Goal: Task Accomplishment & Management: Manage account settings

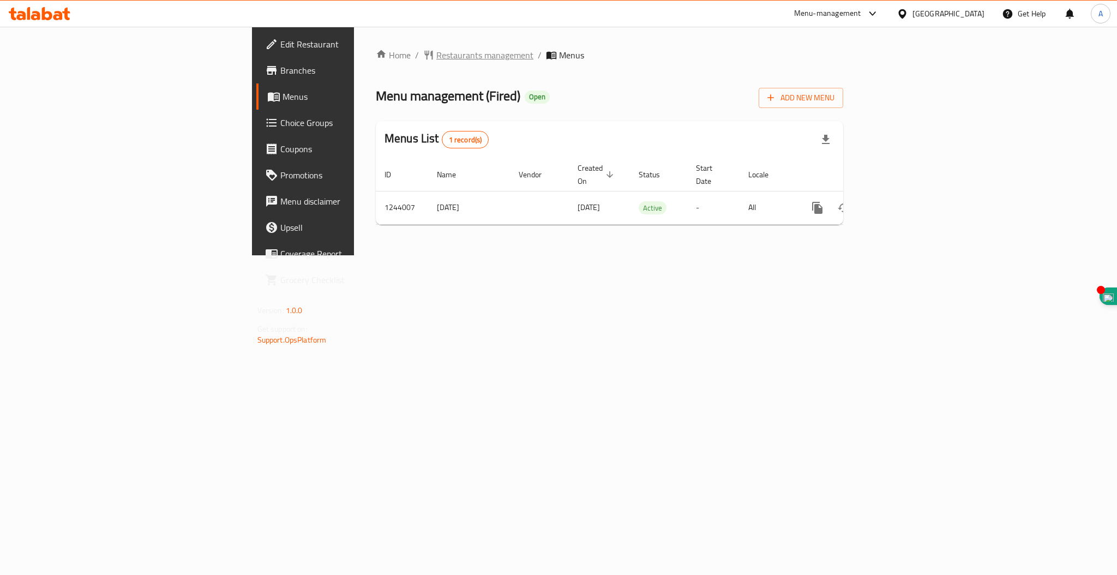
click at [436, 56] on span "Restaurants management" at bounding box center [484, 55] width 97 height 13
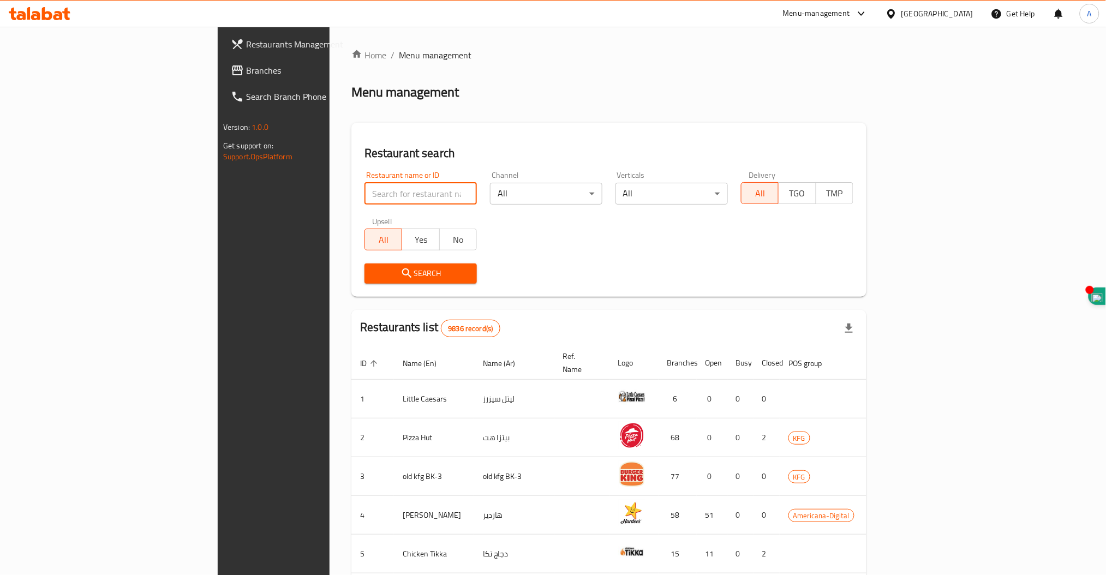
click at [364, 192] on input "search" at bounding box center [420, 194] width 112 height 22
type input "mandi sabaa"
click button "Search" at bounding box center [420, 273] width 112 height 20
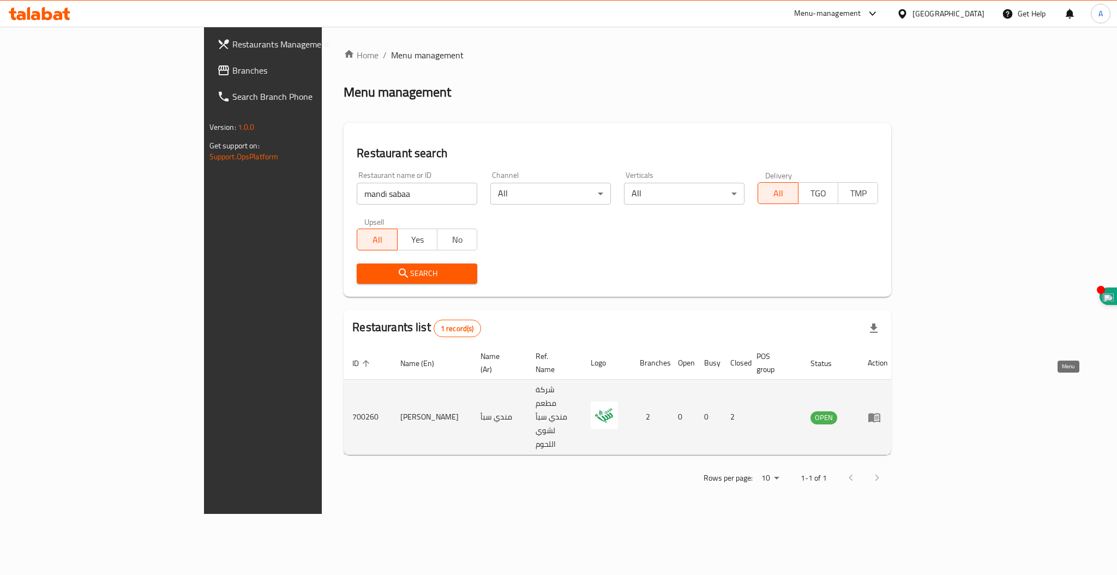
click at [880, 413] on icon "enhanced table" at bounding box center [874, 417] width 12 height 9
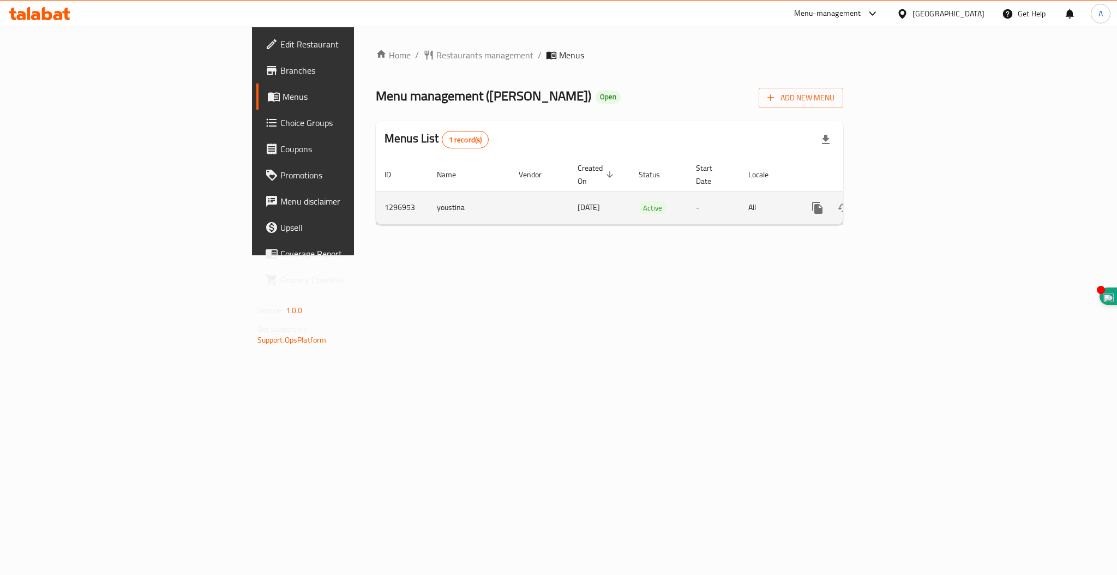
click at [376, 196] on td "1296953" at bounding box center [402, 207] width 52 height 33
copy td "1296953"
click at [903, 201] on icon "enhanced table" at bounding box center [896, 207] width 13 height 13
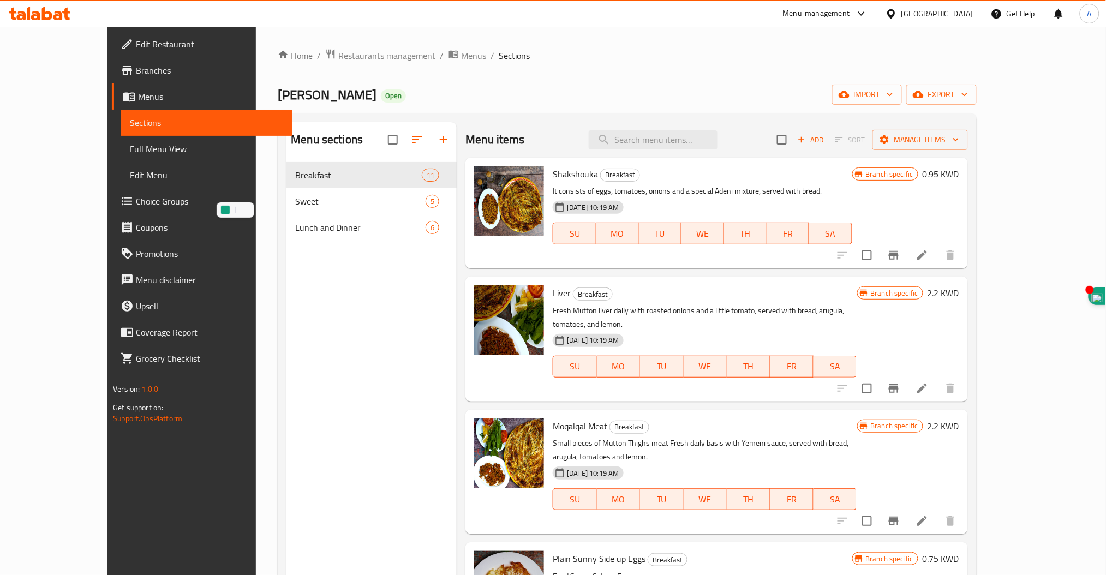
click at [307, 434] on div "Menu sections Breakfast 11 Sweet 5 Lunch and Dinner 6" at bounding box center [371, 409] width 170 height 575
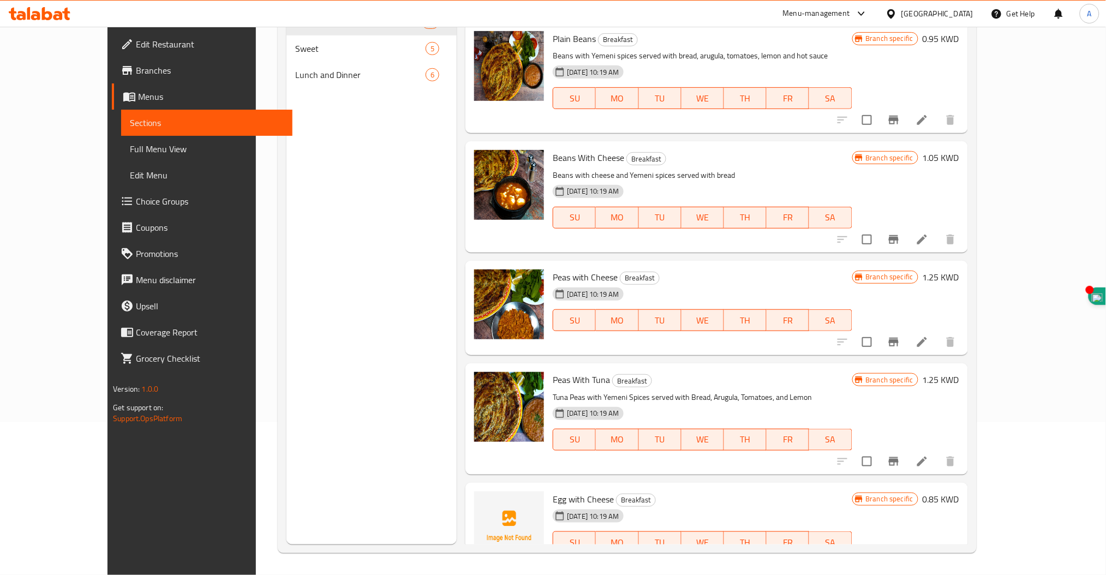
scroll to position [466, 0]
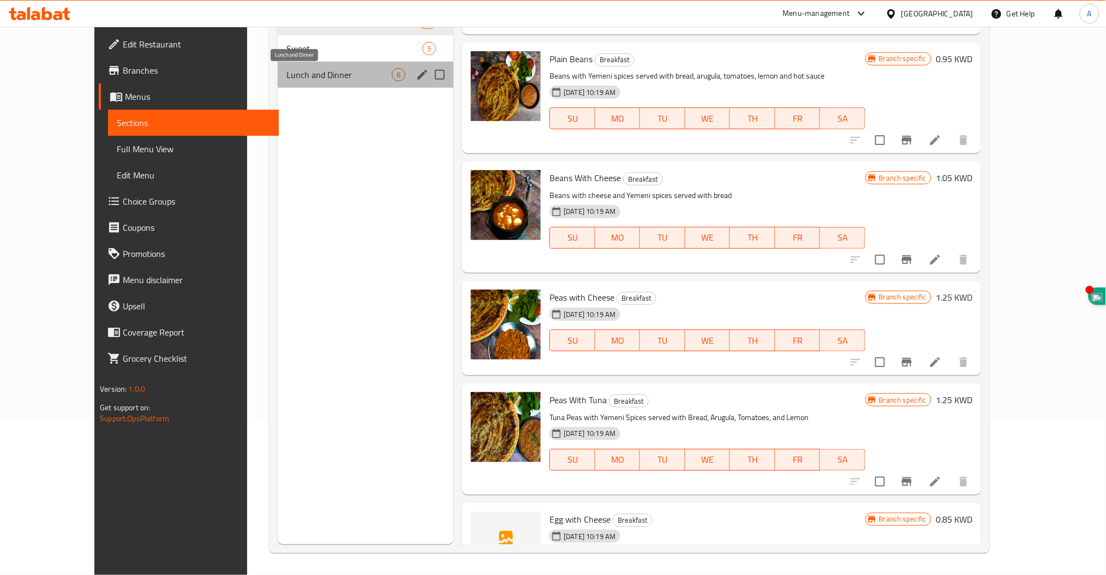
click at [286, 75] on span "Lunch and Dinner" at bounding box center [338, 74] width 105 height 13
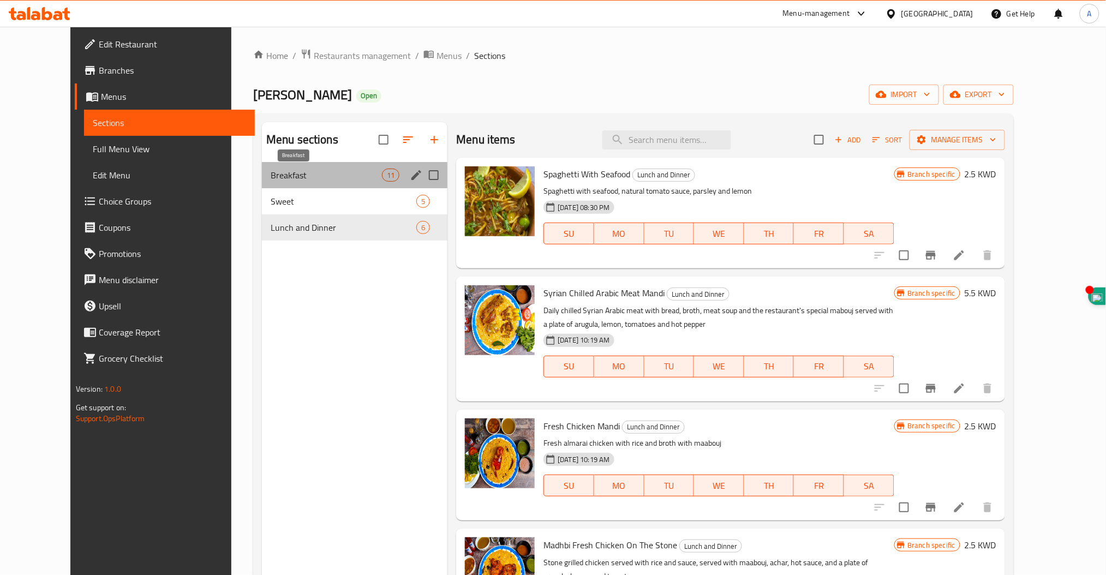
click at [271, 182] on span "Breakfast" at bounding box center [326, 175] width 111 height 13
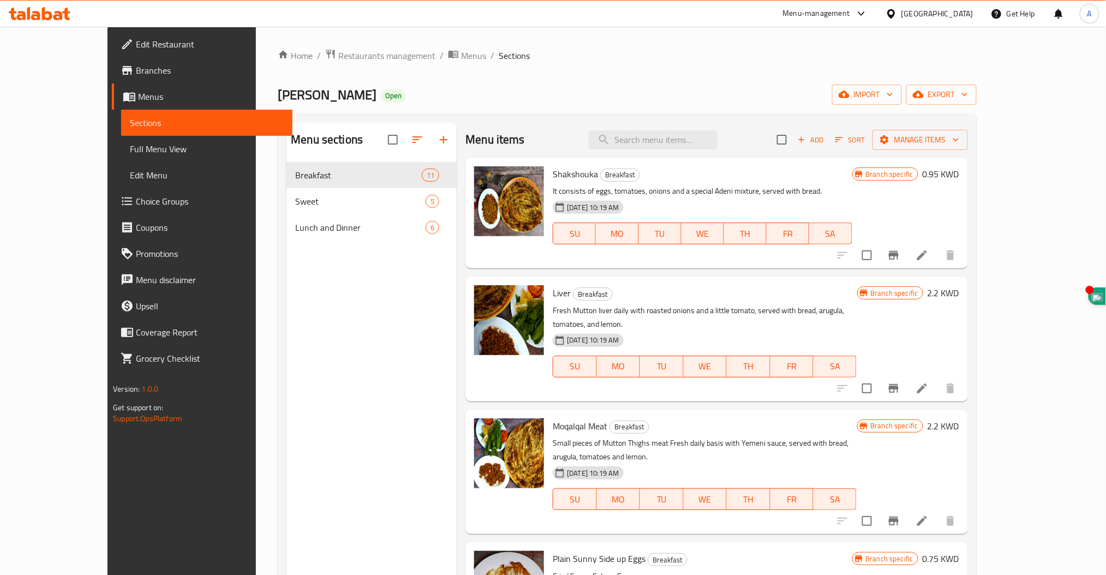
click at [136, 73] on span "Branches" at bounding box center [210, 70] width 148 height 13
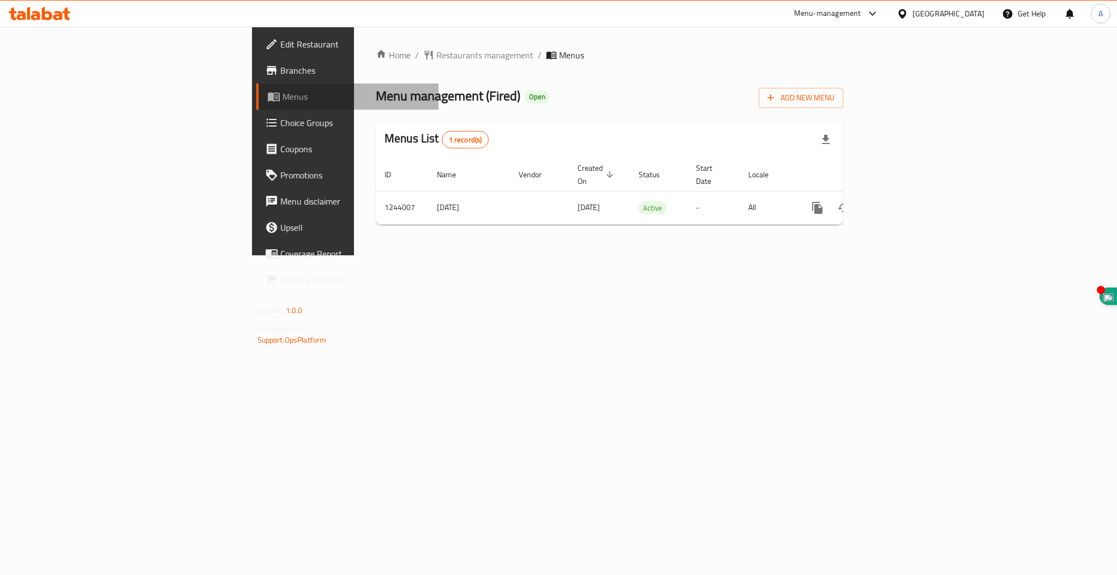
click at [283, 97] on span "Menus" at bounding box center [356, 96] width 147 height 13
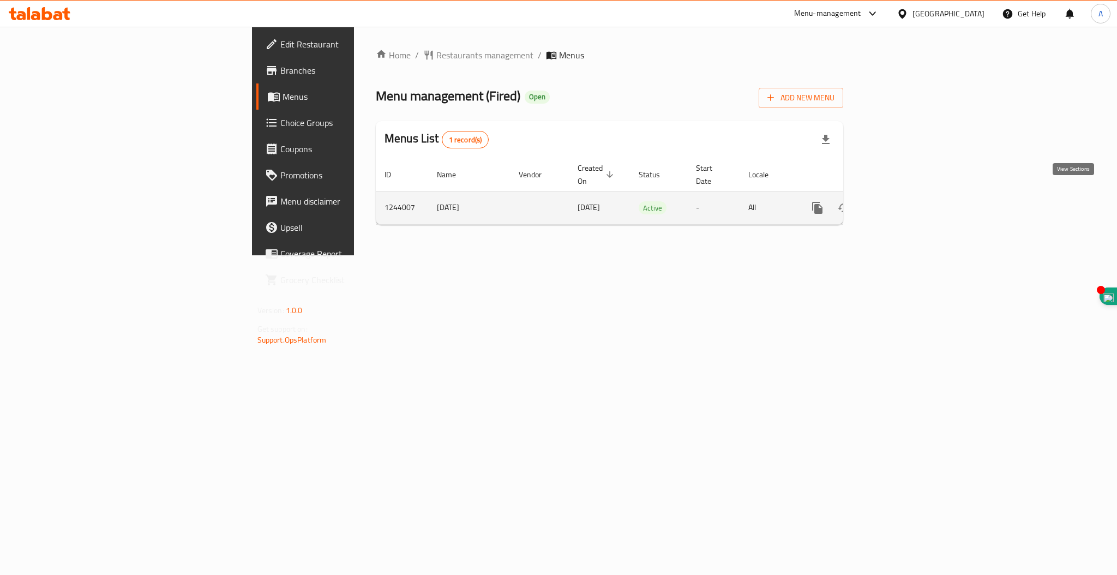
click at [903, 201] on icon "enhanced table" at bounding box center [896, 207] width 13 height 13
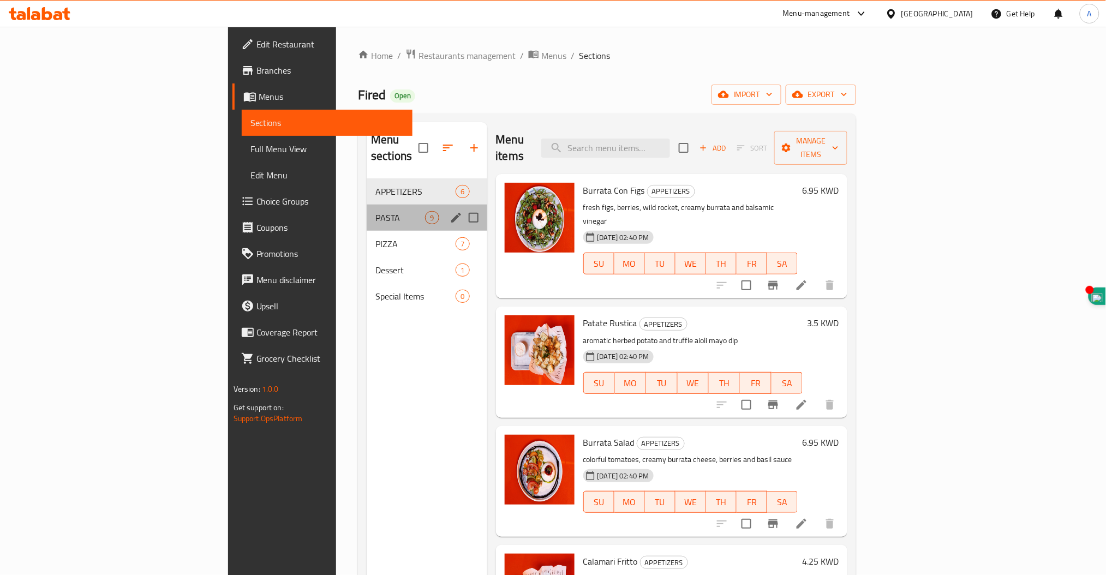
click at [367, 208] on div "PASTA 9" at bounding box center [427, 218] width 120 height 26
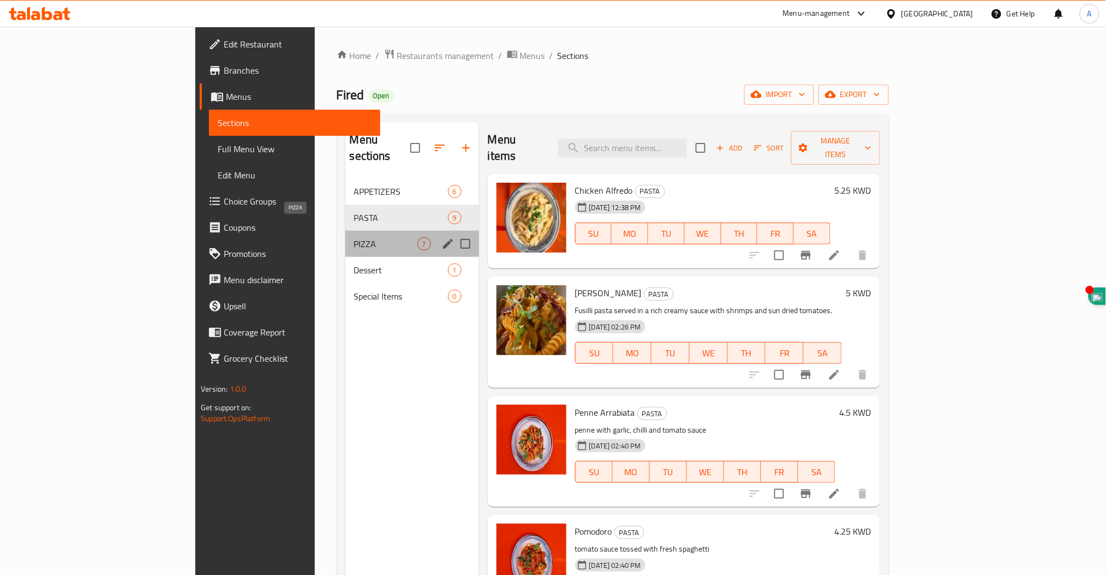
click at [354, 237] on span "PIZZA" at bounding box center [385, 243] width 63 height 13
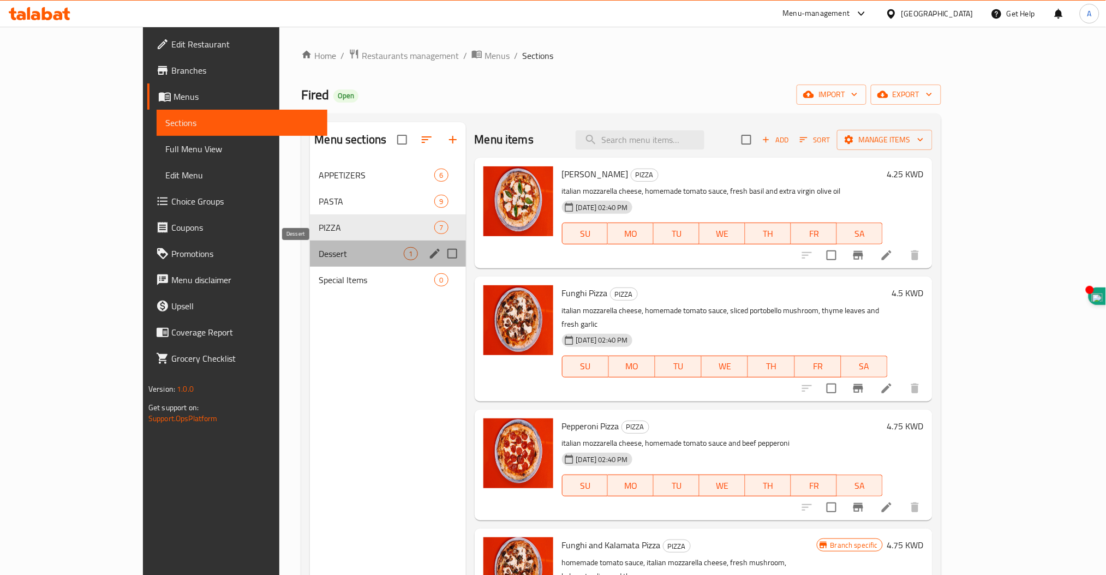
click at [319, 256] on span "Dessert" at bounding box center [361, 253] width 85 height 13
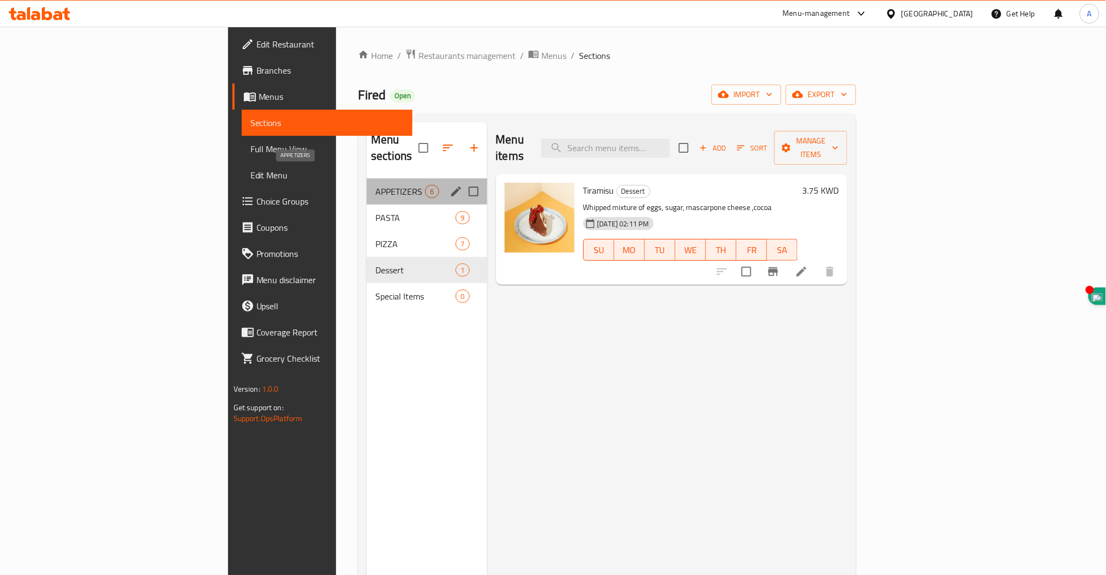
click at [375, 185] on span "APPETIZERS" at bounding box center [400, 191] width 50 height 13
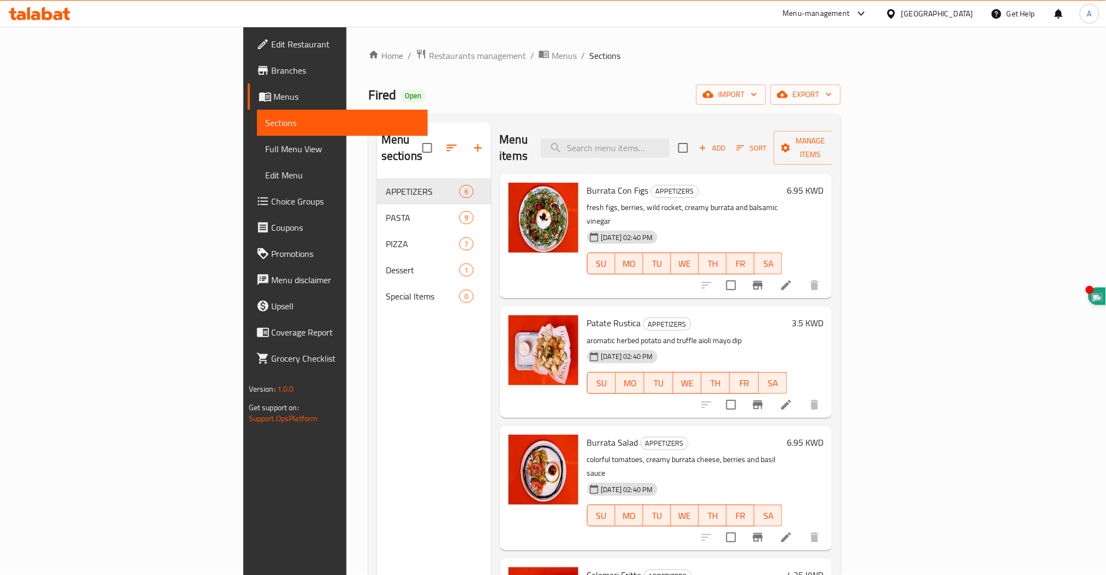
click at [272, 71] on span "Branches" at bounding box center [346, 70] width 148 height 13
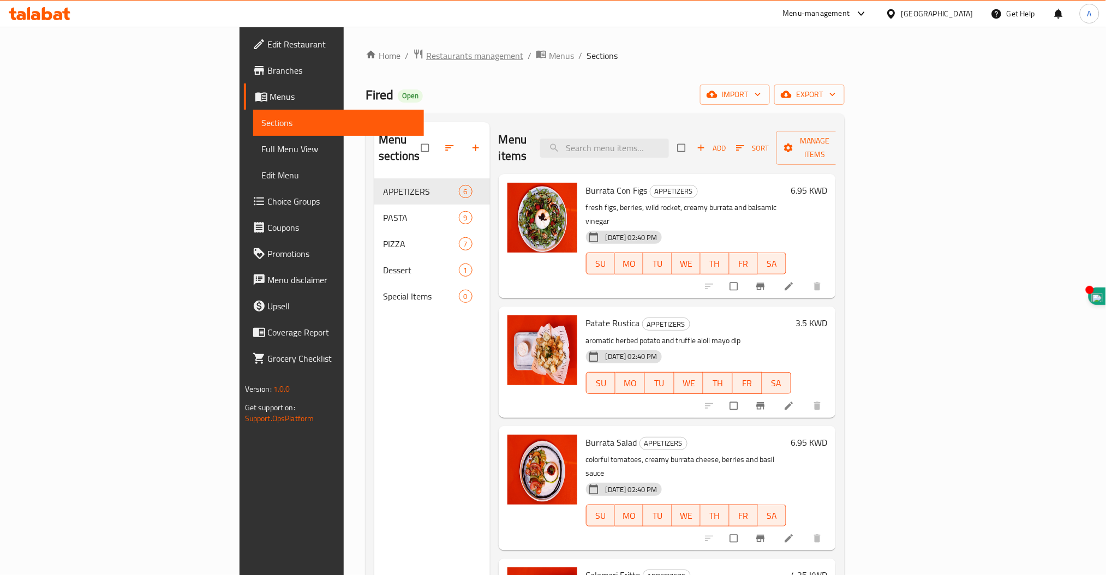
click at [426, 58] on span "Restaurants management" at bounding box center [474, 55] width 97 height 13
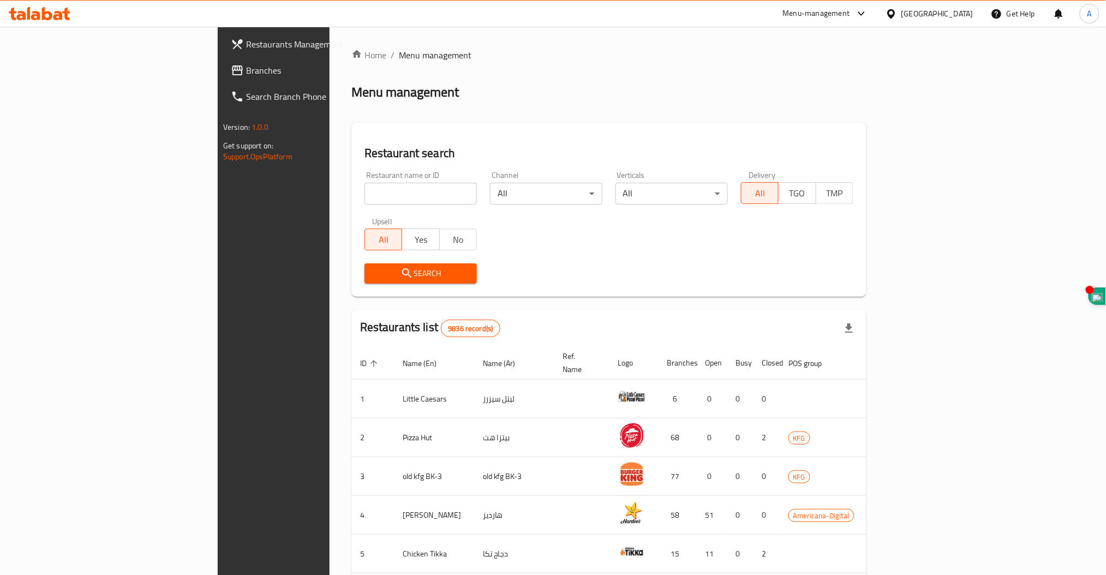
click at [32, 4] on div at bounding box center [39, 14] width 79 height 22
click at [36, 15] on icon at bounding box center [35, 15] width 9 height 9
